Goal: Task Accomplishment & Management: Complete application form

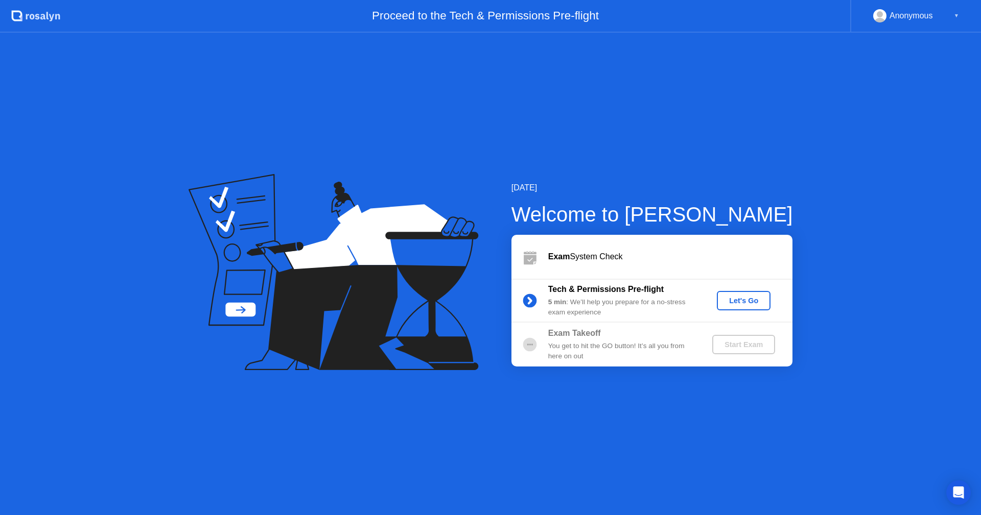
click at [732, 304] on div "Let's Go" at bounding box center [743, 301] width 45 height 8
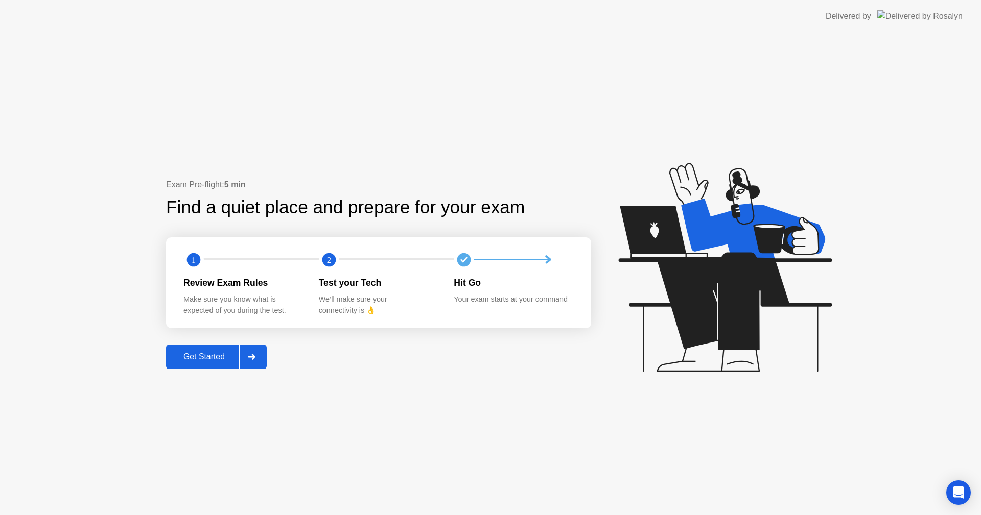
click at [193, 364] on button "Get Started" at bounding box center [216, 357] width 101 height 25
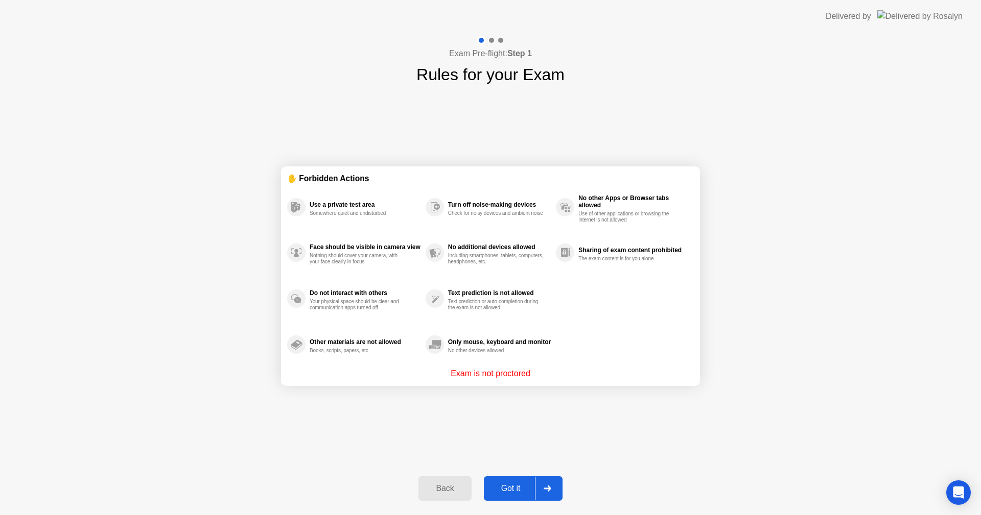
click at [574, 326] on div "Use a private test area Somewhere quiet and undisturbed Face should be visible …" at bounding box center [490, 275] width 407 height 183
click at [445, 486] on div "Back" at bounding box center [444, 488] width 46 height 9
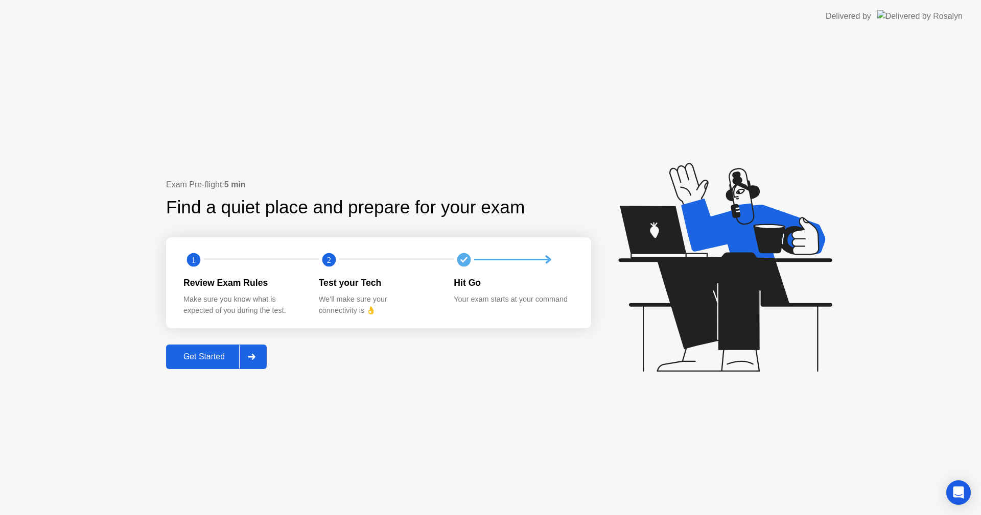
click at [203, 362] on div "Get Started" at bounding box center [204, 356] width 70 height 9
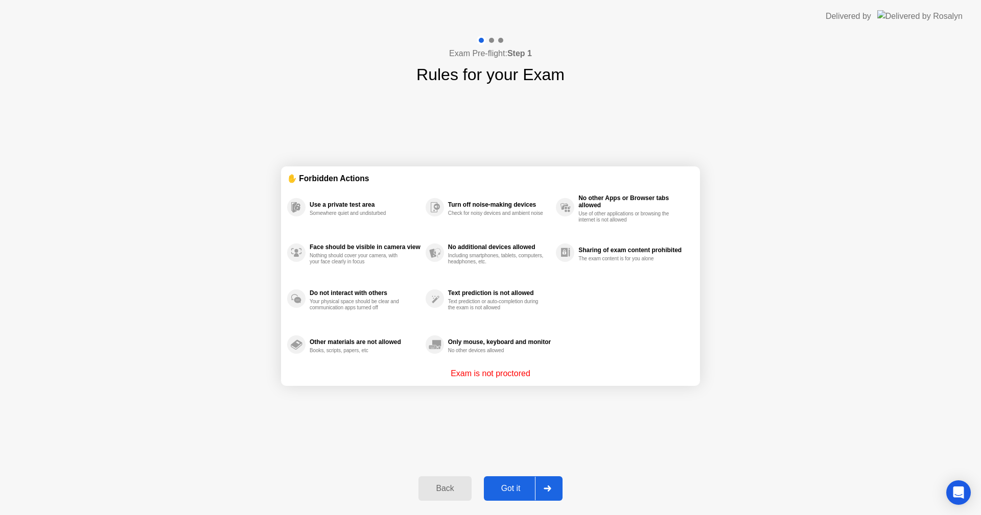
click at [508, 488] on div "Got it" at bounding box center [511, 488] width 48 height 9
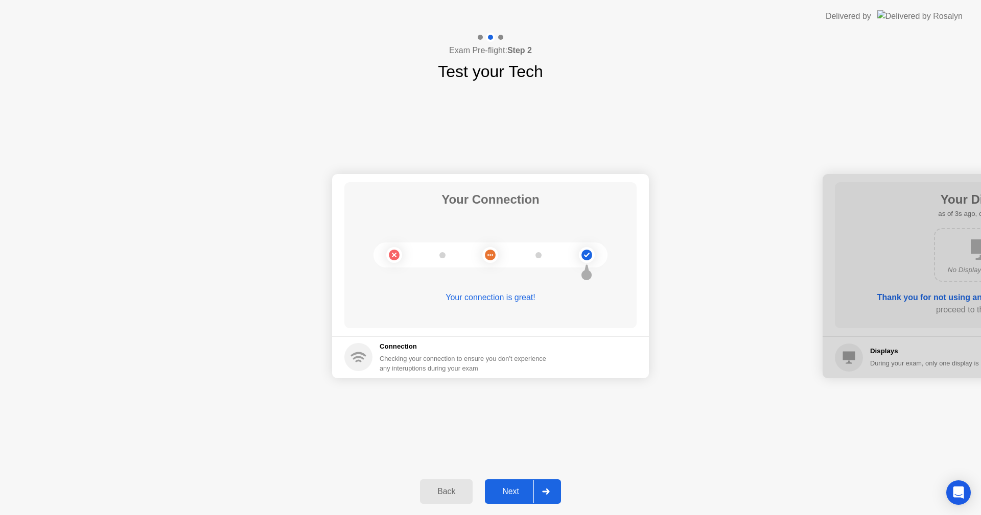
click at [509, 490] on div "Next" at bounding box center [510, 491] width 45 height 9
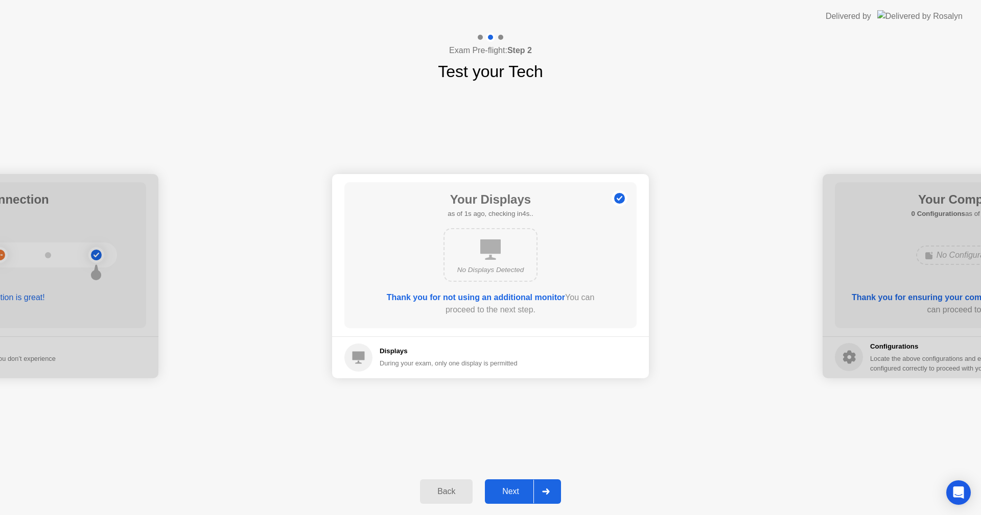
click at [507, 490] on div "Next" at bounding box center [510, 491] width 45 height 9
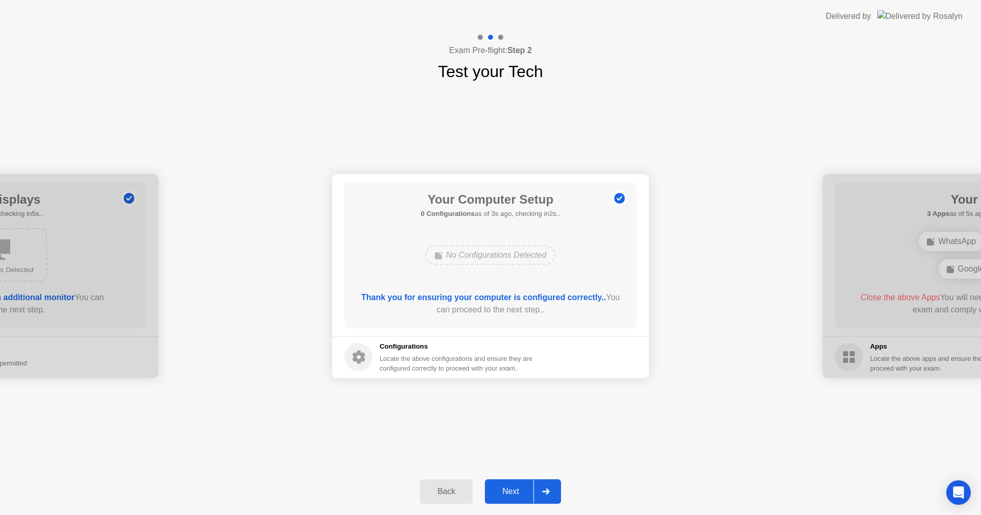
click at [502, 483] on button "Next" at bounding box center [523, 492] width 76 height 25
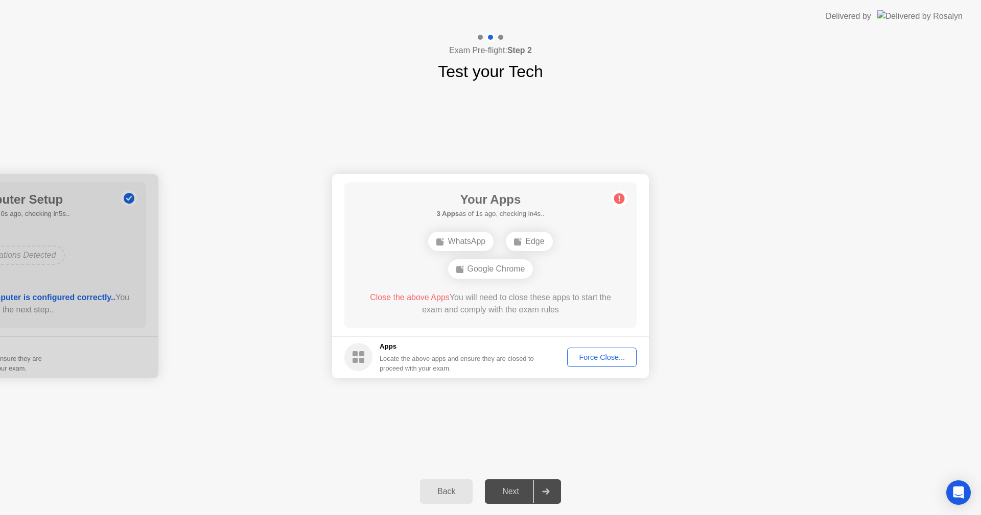
click at [619, 360] on div "Force Close..." at bounding box center [602, 357] width 62 height 8
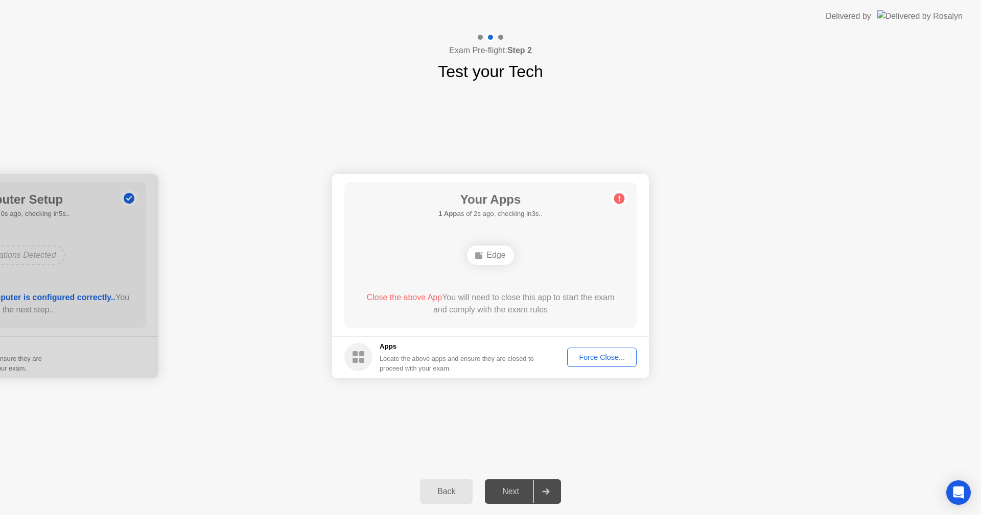
click at [593, 359] on div "Force Close..." at bounding box center [602, 357] width 62 height 8
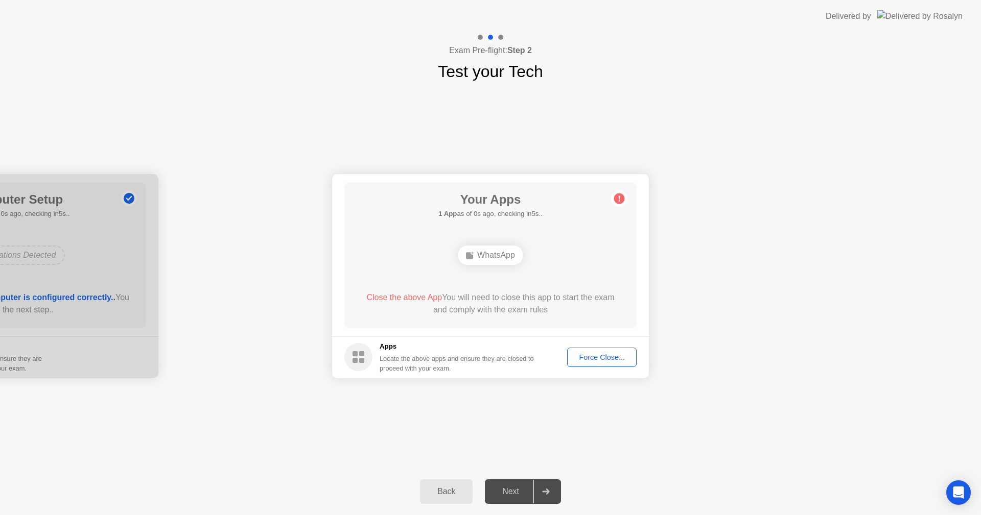
click at [596, 356] on div "Force Close..." at bounding box center [602, 357] width 62 height 8
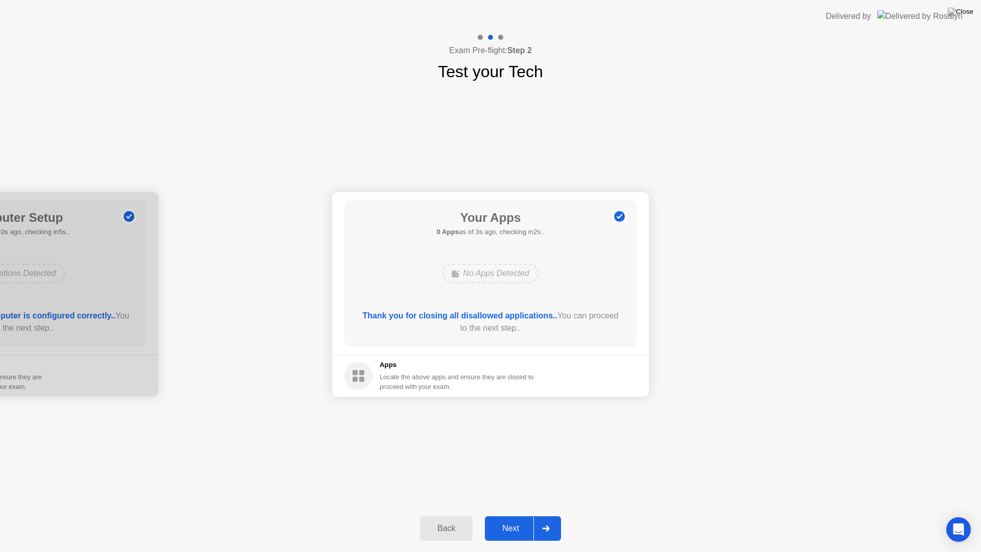
click at [512, 515] on div "Next" at bounding box center [510, 528] width 45 height 9
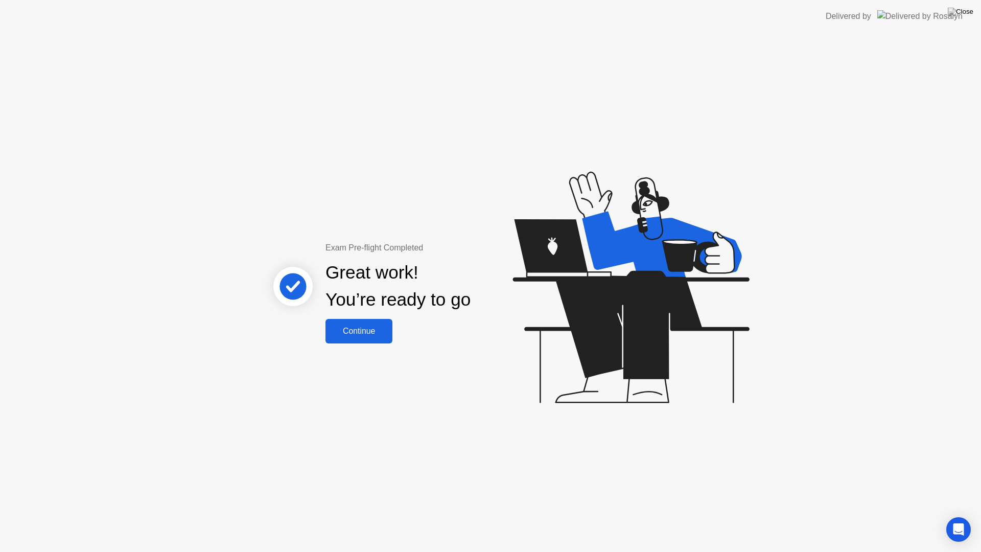
click at [377, 335] on div "Continue" at bounding box center [358, 330] width 61 height 9
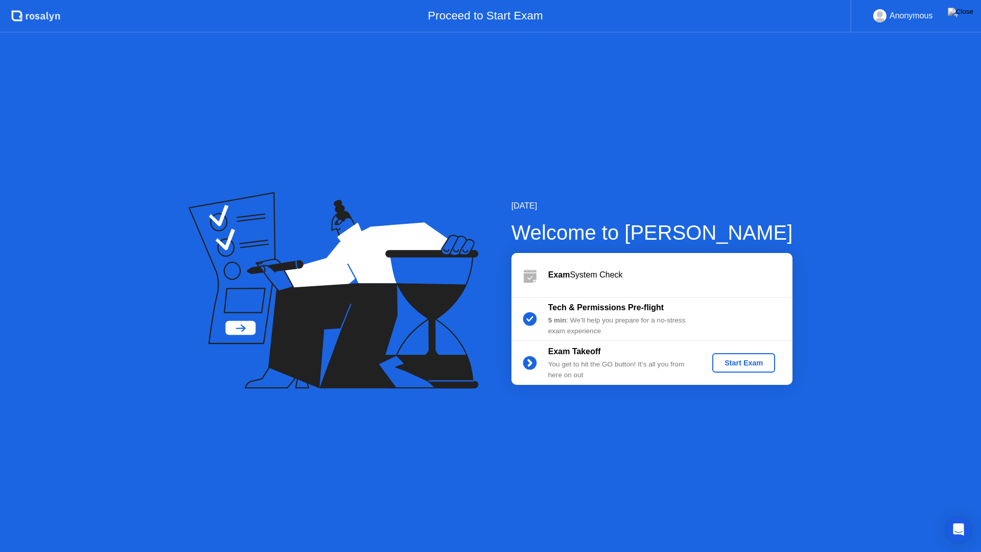
click at [753, 362] on div "Start Exam" at bounding box center [743, 363] width 55 height 8
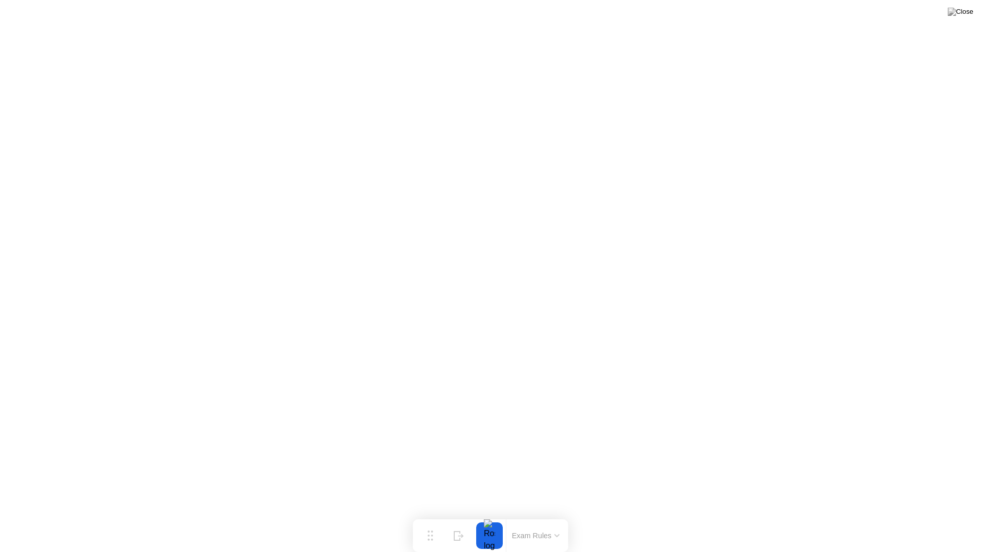
click at [552, 515] on button "Exam Rules" at bounding box center [536, 535] width 54 height 9
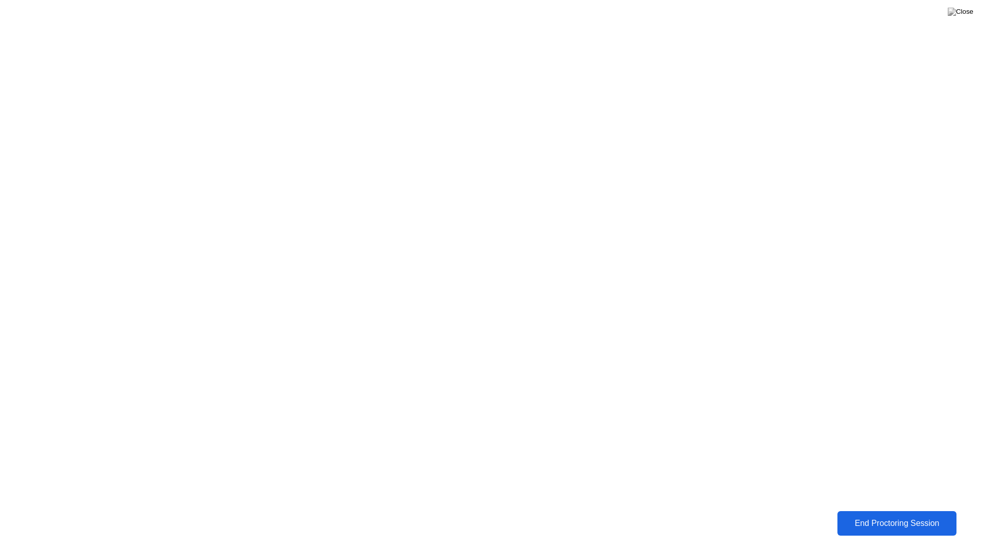
click at [872, 515] on div "End Proctoring Session" at bounding box center [896, 522] width 113 height 9
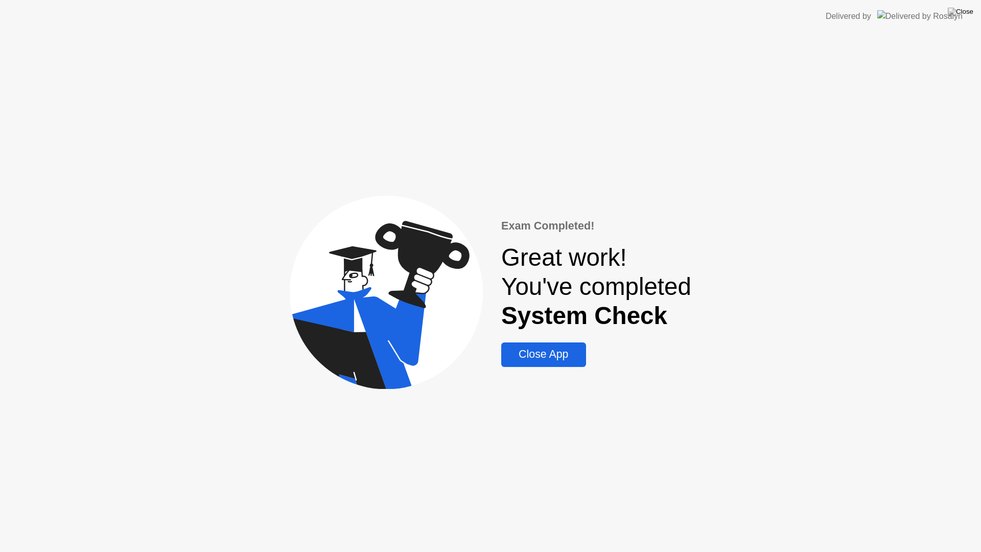
click at [541, 356] on div "Close App" at bounding box center [543, 354] width 78 height 13
